Goal: Transaction & Acquisition: Purchase product/service

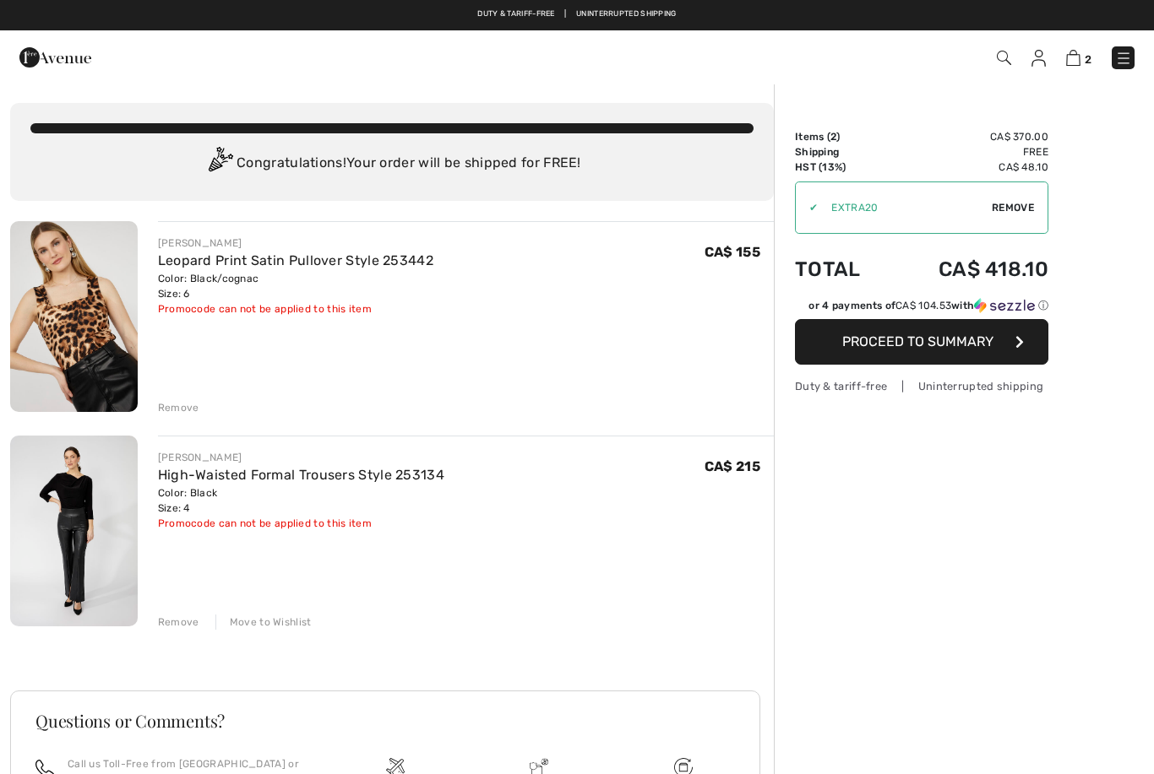
click at [89, 324] on img at bounding box center [74, 316] width 128 height 191
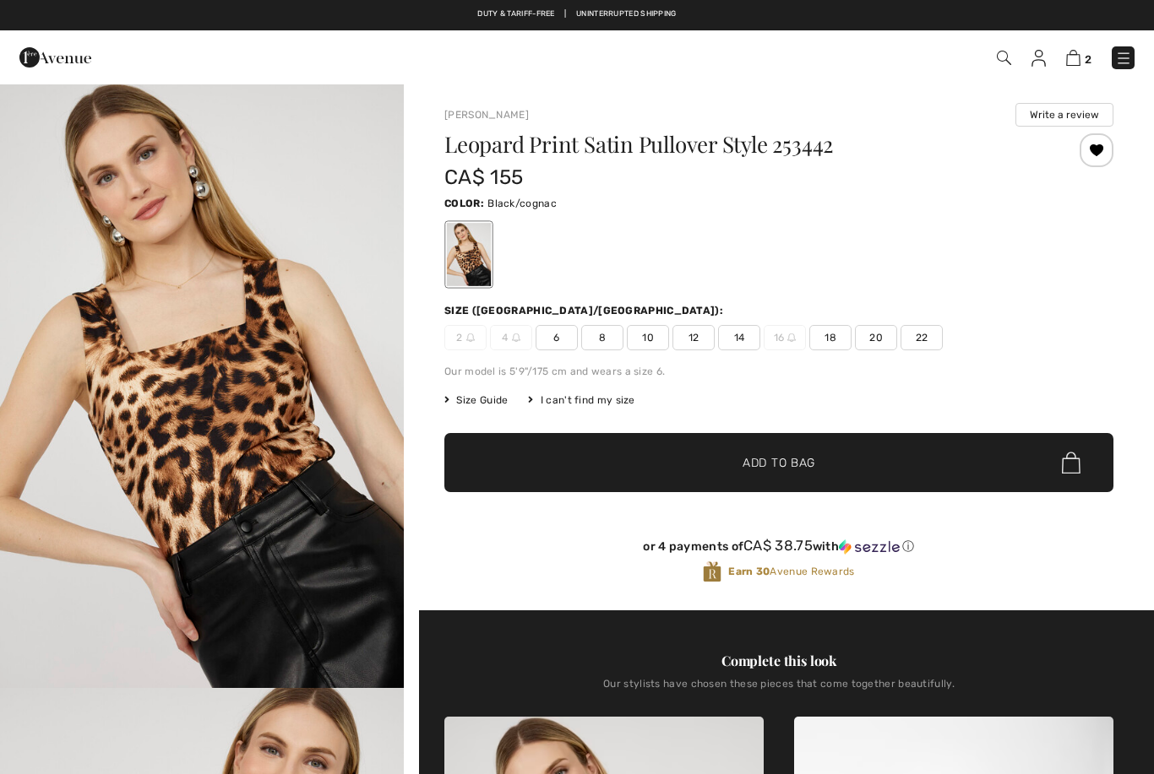
checkbox input "true"
click at [1009, 56] on img at bounding box center [1003, 58] width 14 height 14
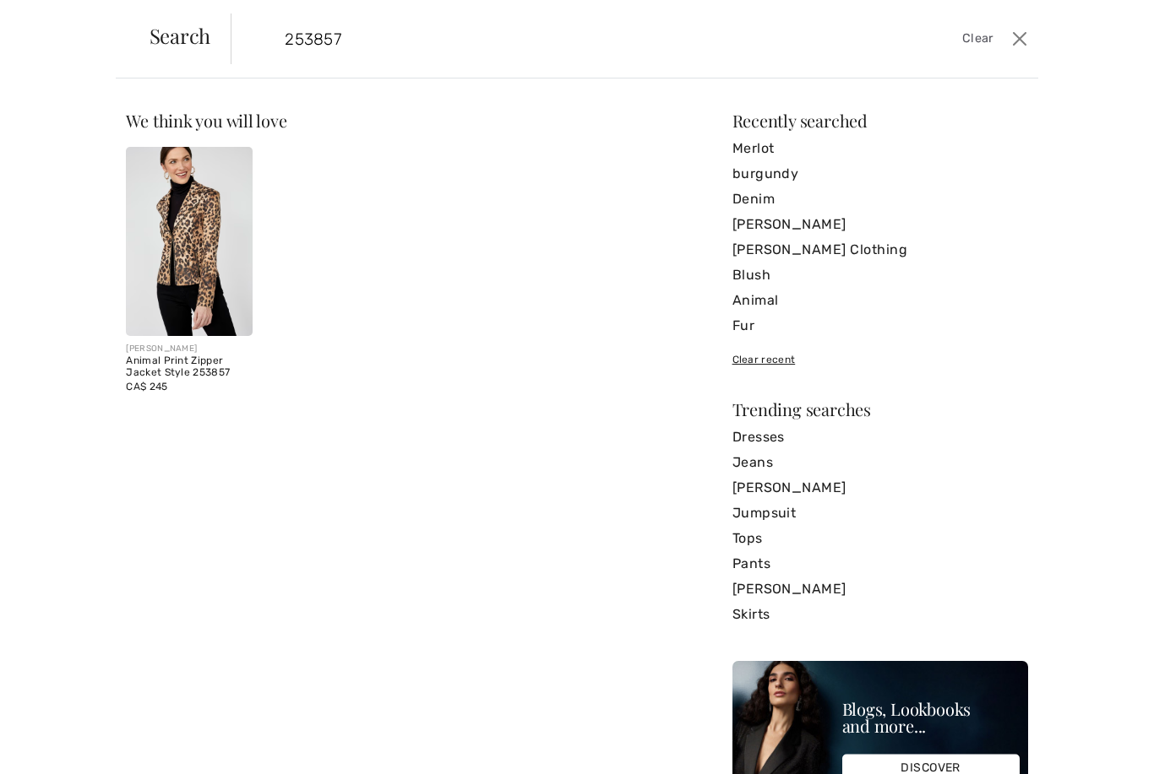
type input "253857"
click at [215, 291] on img at bounding box center [189, 241] width 126 height 189
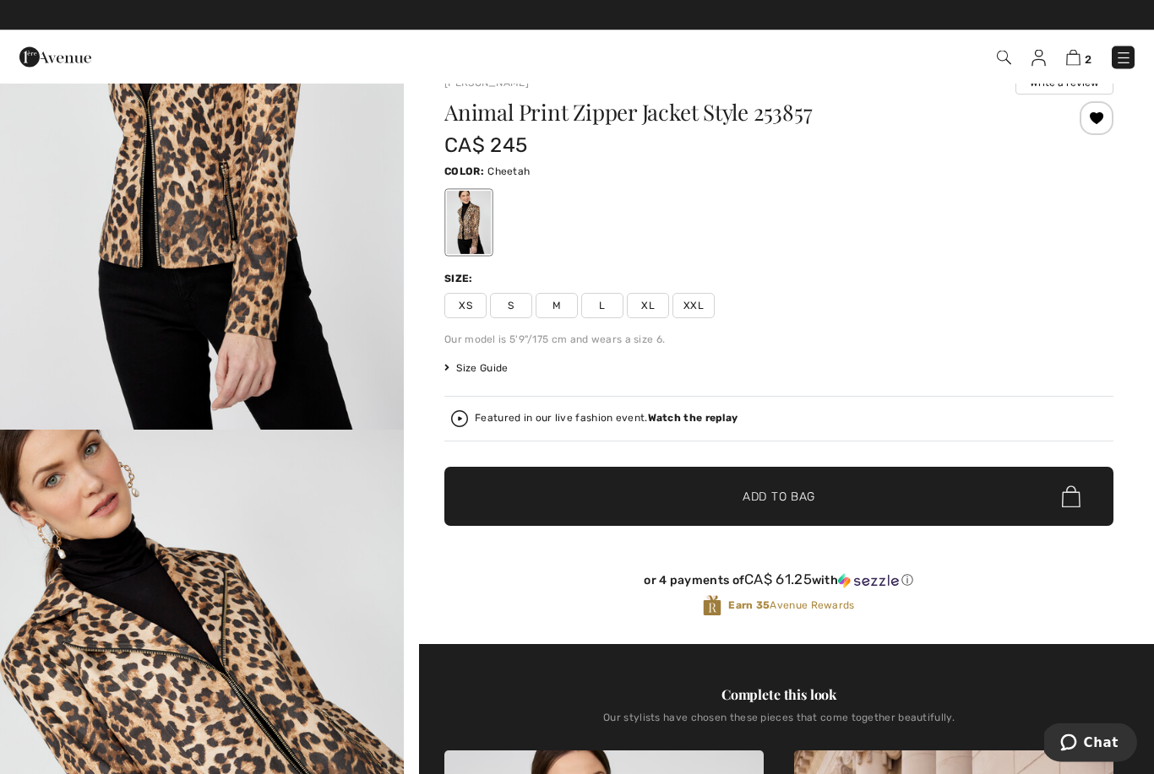
scroll to position [32, 0]
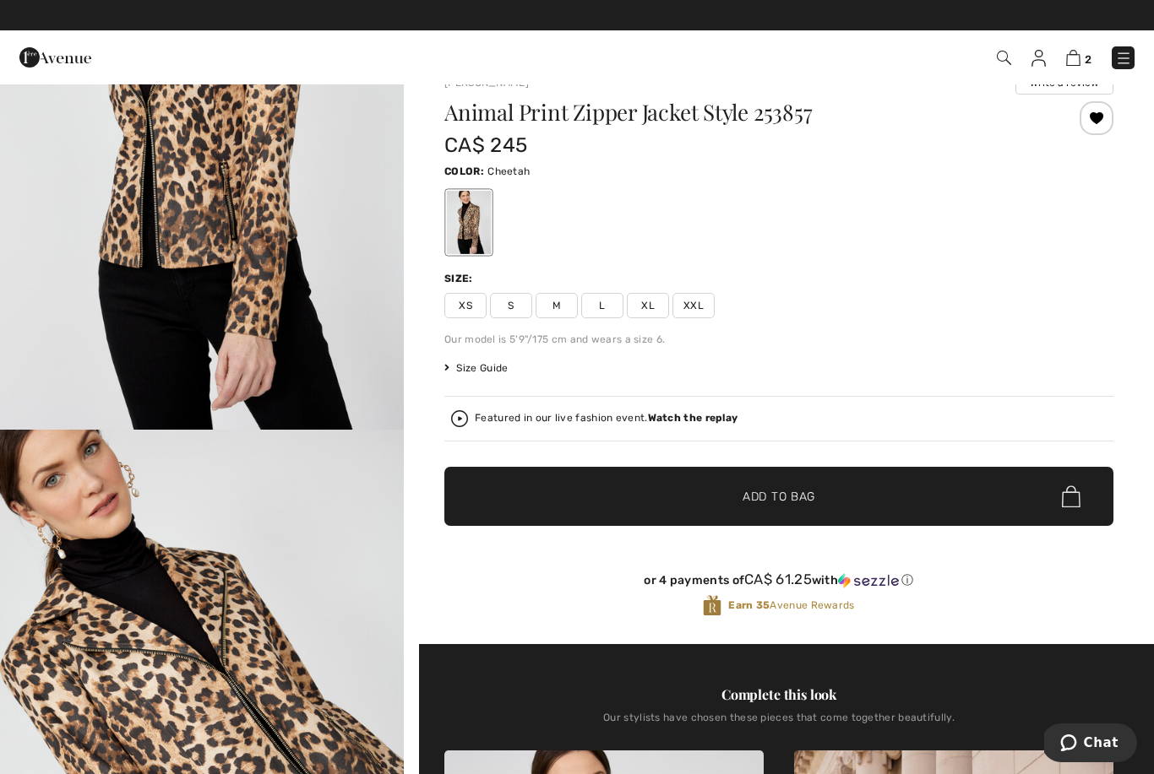
click at [497, 365] on span "Size Guide" at bounding box center [475, 368] width 63 height 15
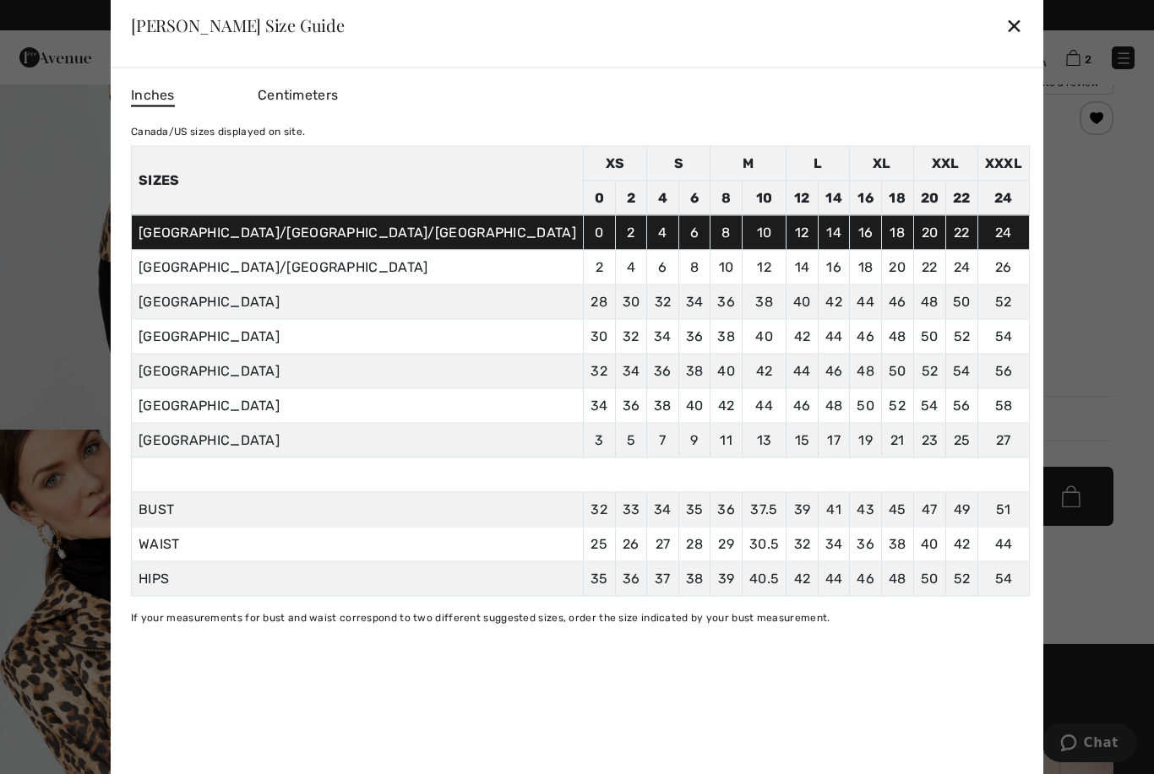
click at [1005, 23] on div "✕" at bounding box center [1014, 25] width 18 height 35
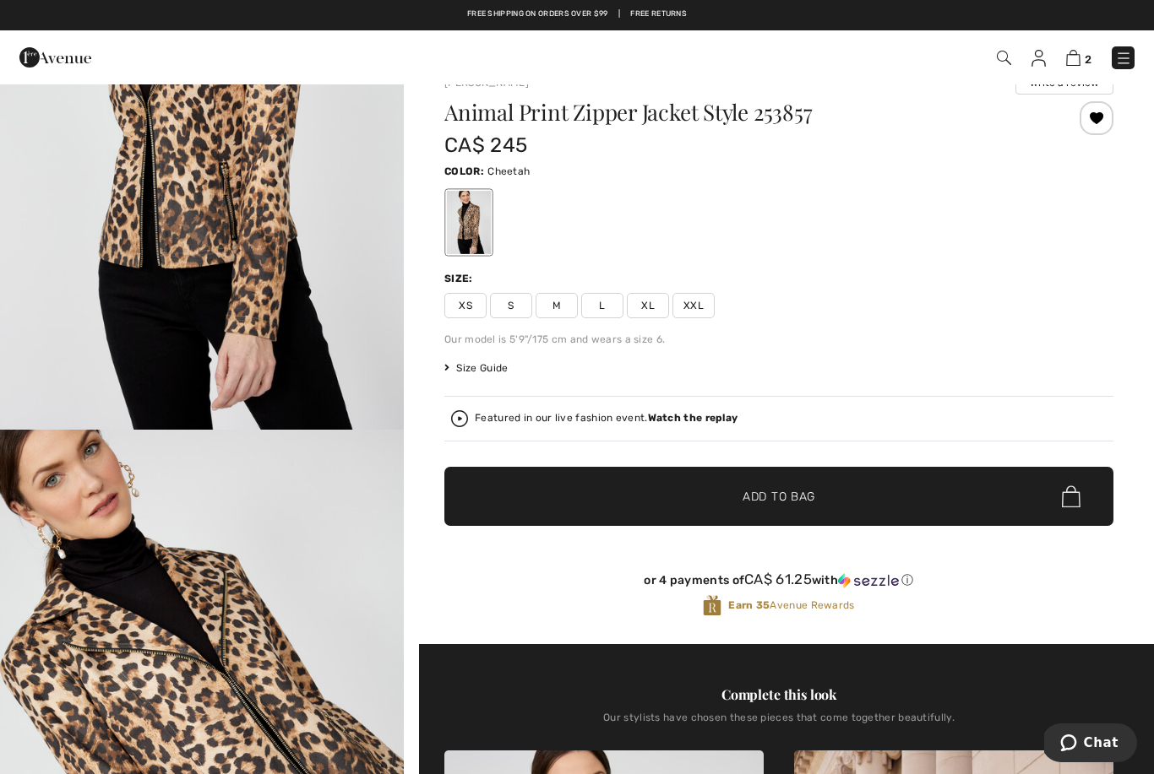
click at [522, 305] on span "S" at bounding box center [511, 305] width 42 height 25
click at [801, 495] on span "Add to Bag" at bounding box center [778, 497] width 73 height 18
click at [1071, 56] on img at bounding box center [1073, 58] width 14 height 16
click at [1079, 53] on img at bounding box center [1073, 58] width 14 height 16
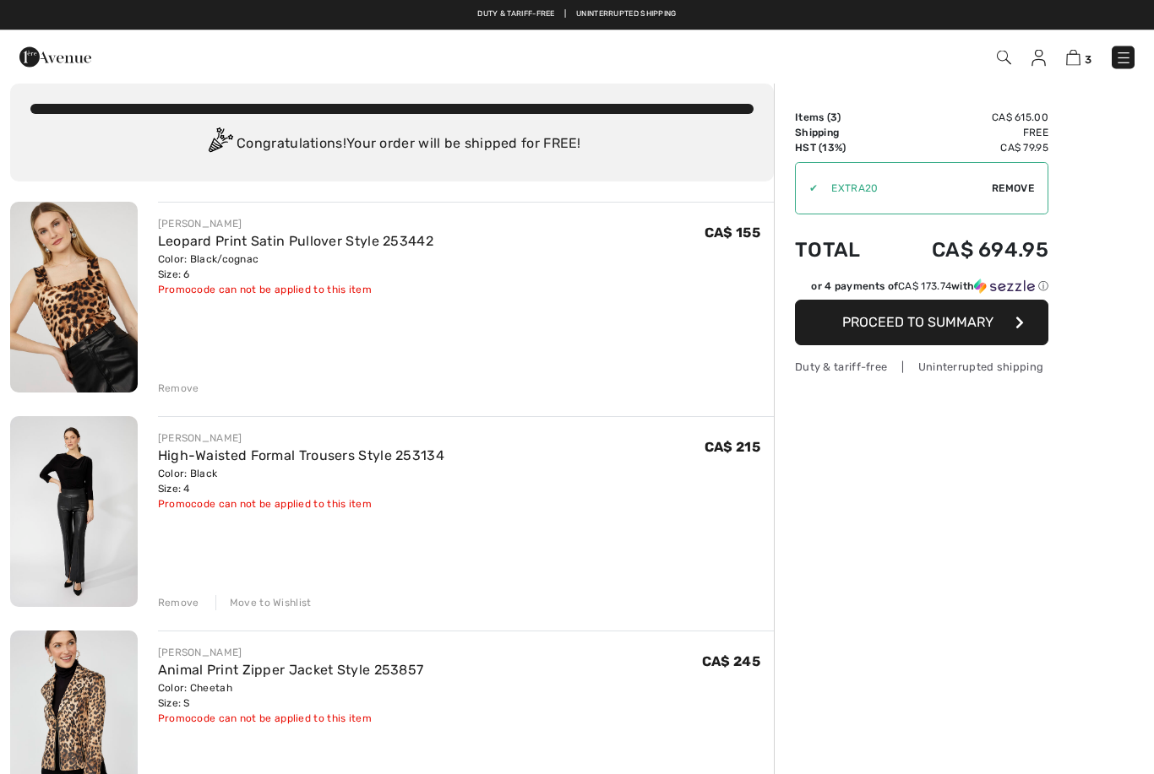
scroll to position [19, 0]
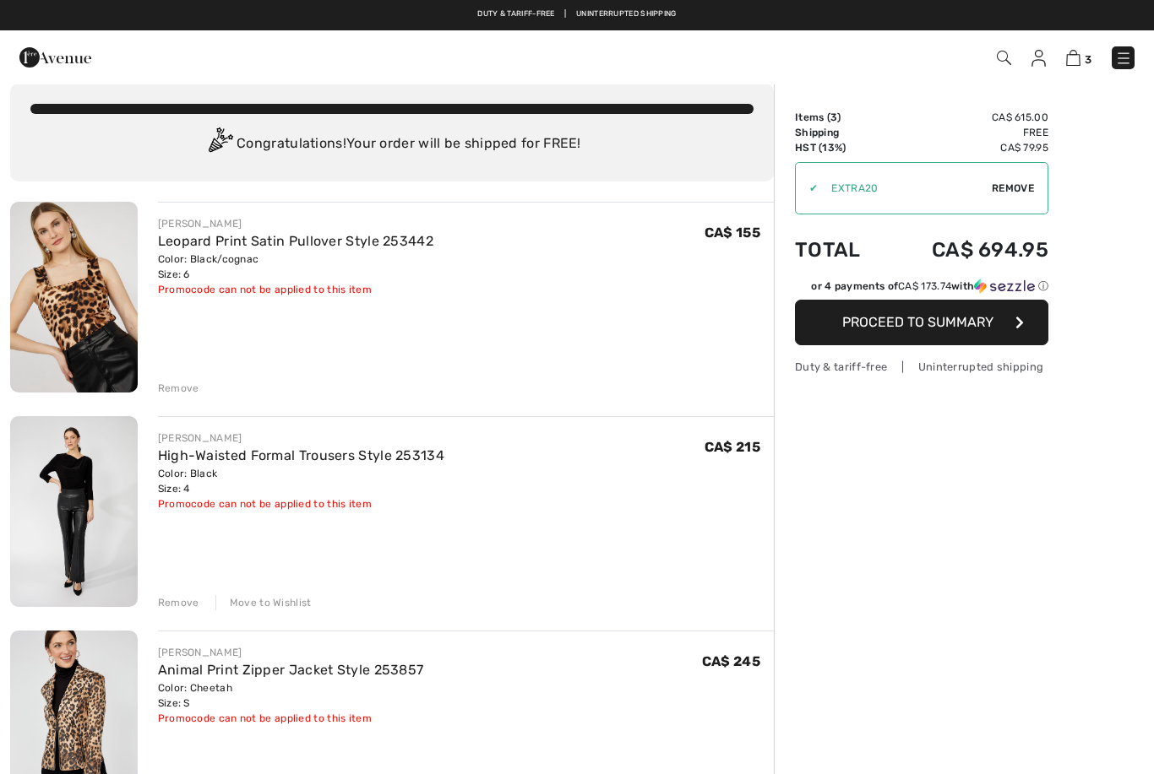
click at [184, 388] on div "Remove" at bounding box center [178, 388] width 41 height 15
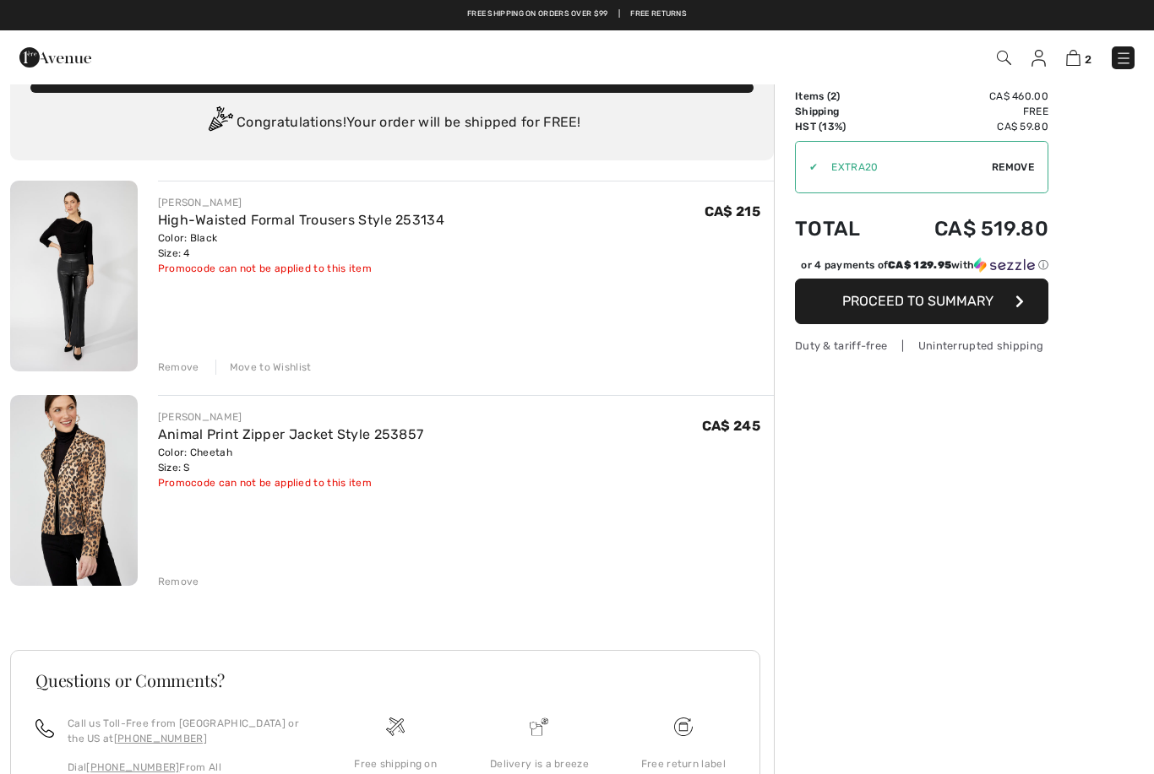
scroll to position [0, 0]
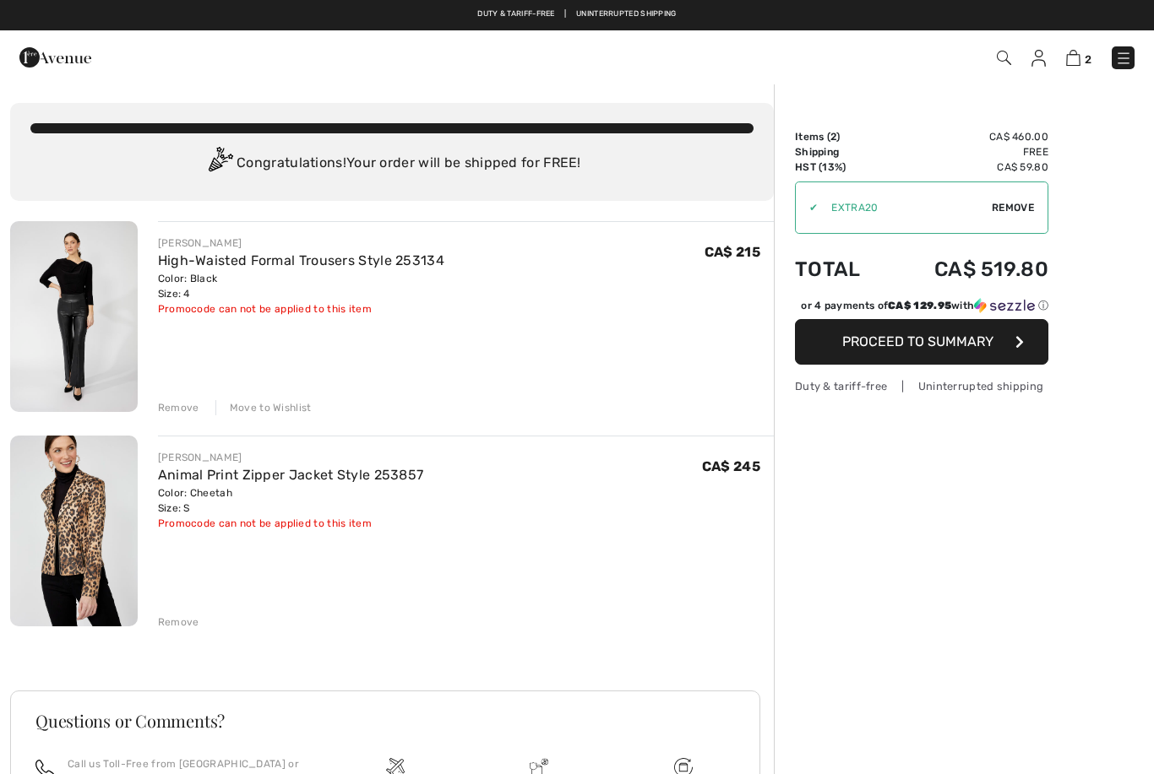
checkbox input "true"
